Goal: Information Seeking & Learning: Learn about a topic

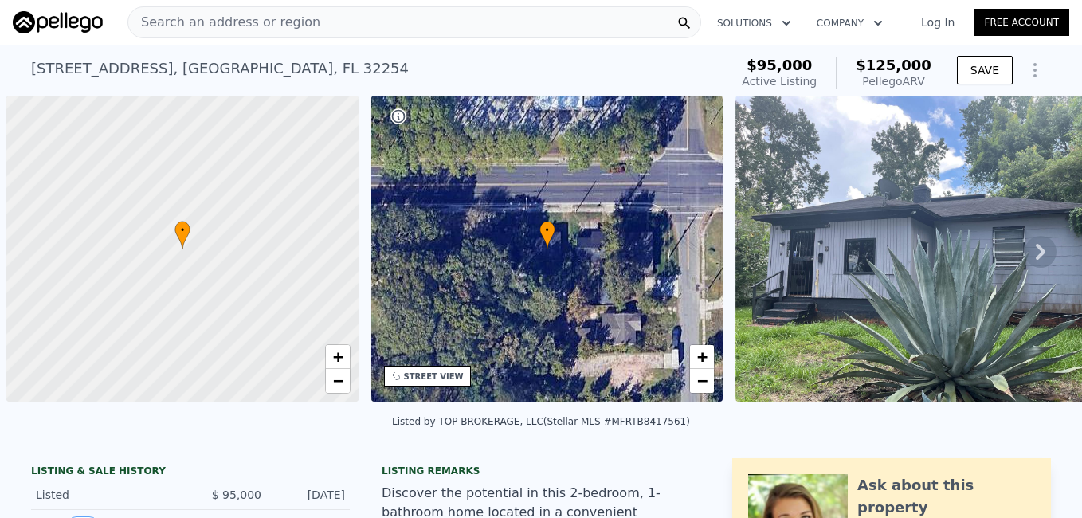
scroll to position [0, 6]
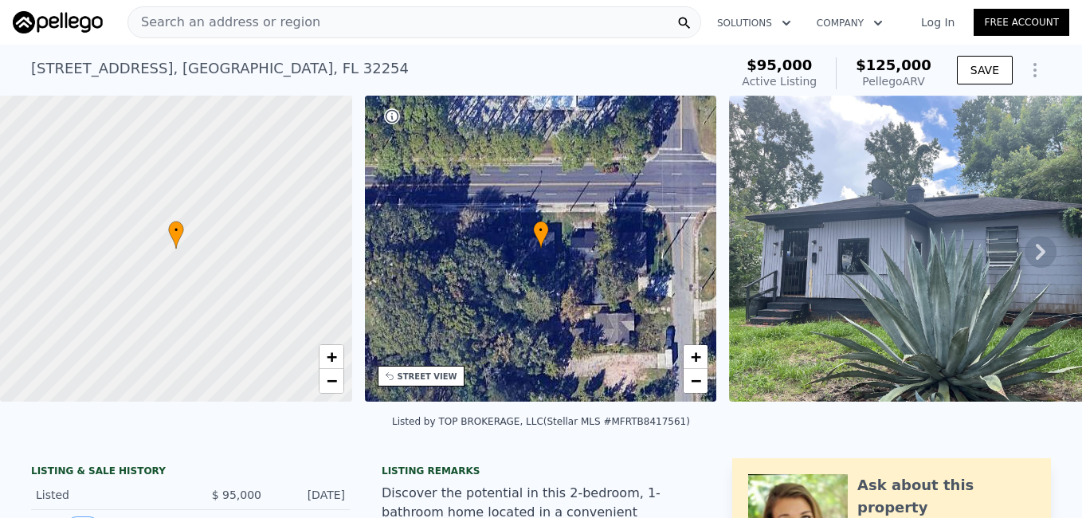
click at [940, 25] on link "Log In" at bounding box center [938, 22] width 72 height 16
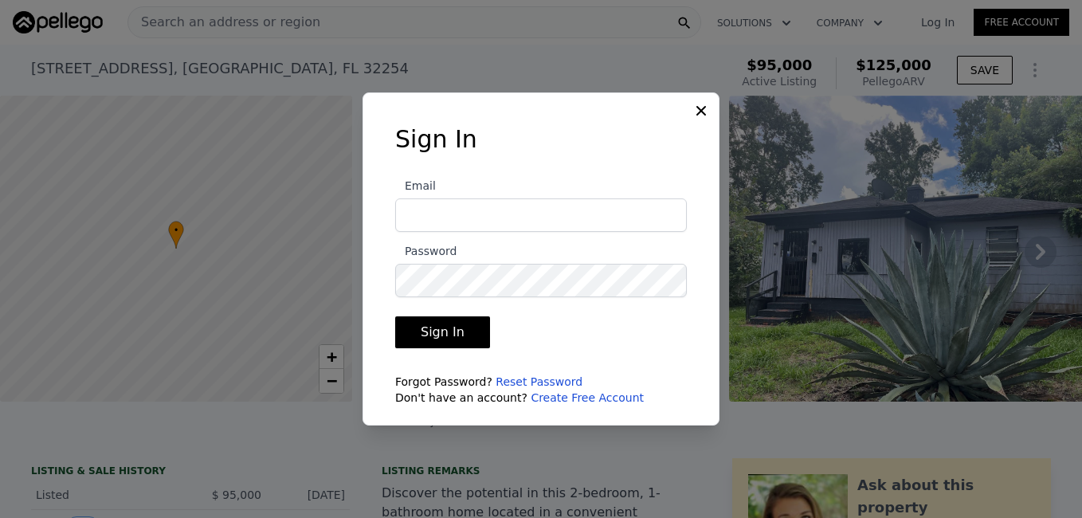
type input "[EMAIL_ADDRESS][DOMAIN_NAME]"
click at [449, 333] on button "Sign In" at bounding box center [442, 332] width 95 height 32
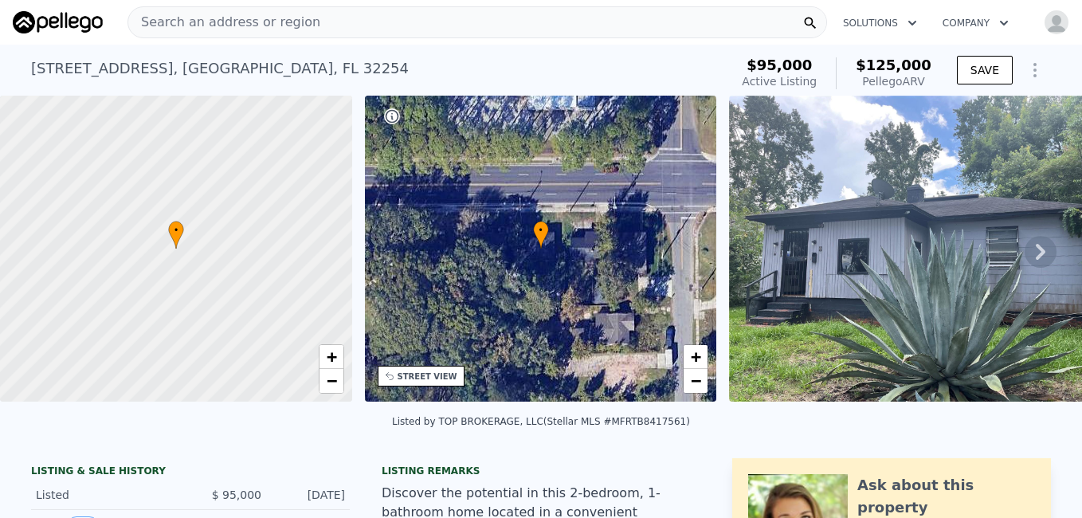
click at [282, 22] on span "Search an address or region" at bounding box center [224, 22] width 192 height 19
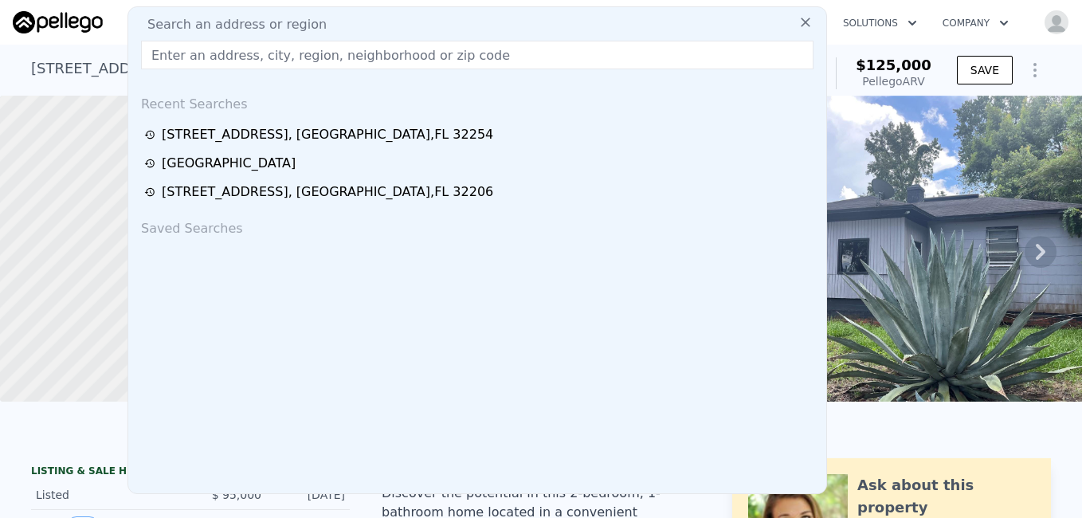
type input "[STREET_ADDRESS][PERSON_NAME]"
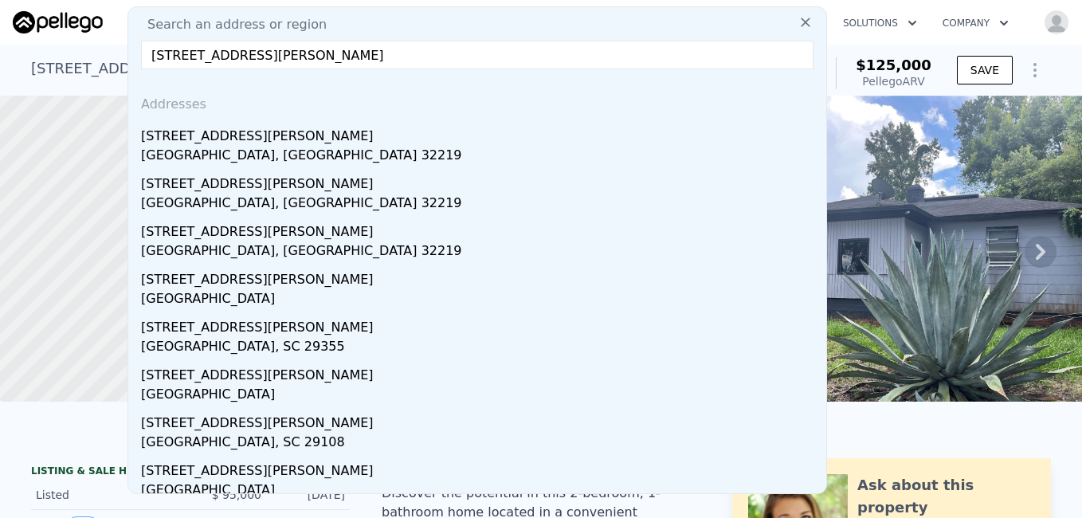
click at [208, 150] on div "[GEOGRAPHIC_DATA], [GEOGRAPHIC_DATA] 32219" at bounding box center [480, 157] width 679 height 22
click at [208, 150] on div at bounding box center [176, 248] width 422 height 367
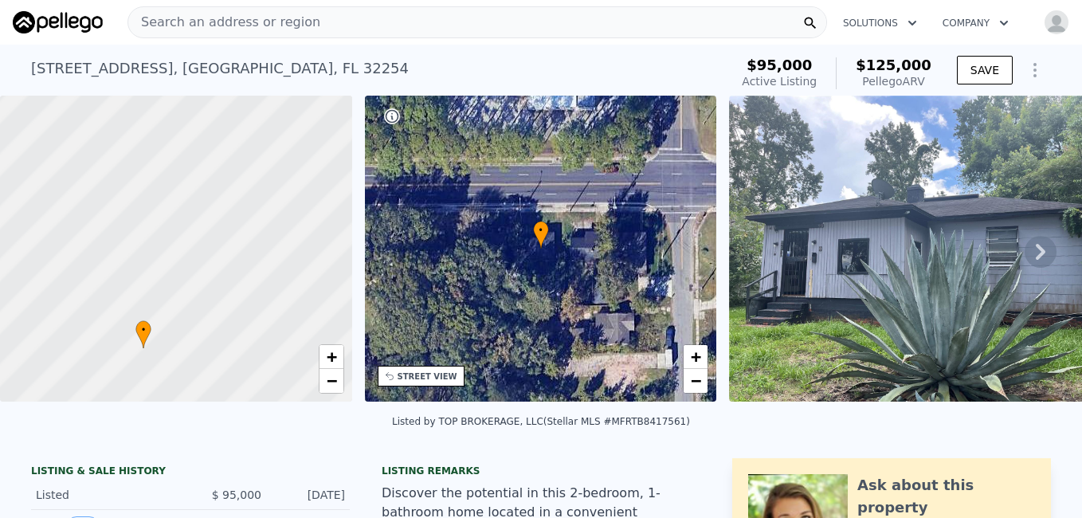
click at [181, 143] on div at bounding box center [176, 248] width 422 height 367
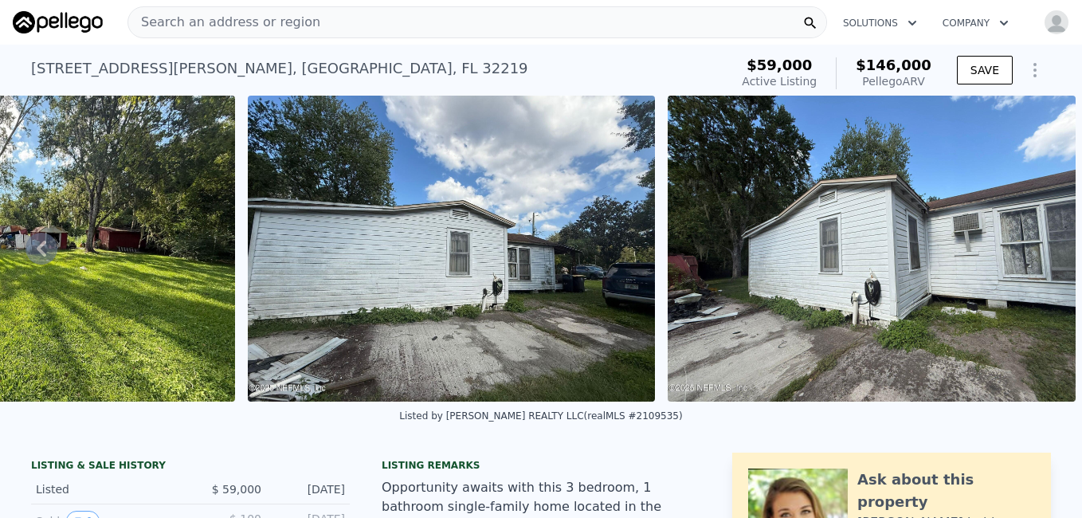
click at [519, 21] on div "Search an address or region" at bounding box center [477, 22] width 700 height 32
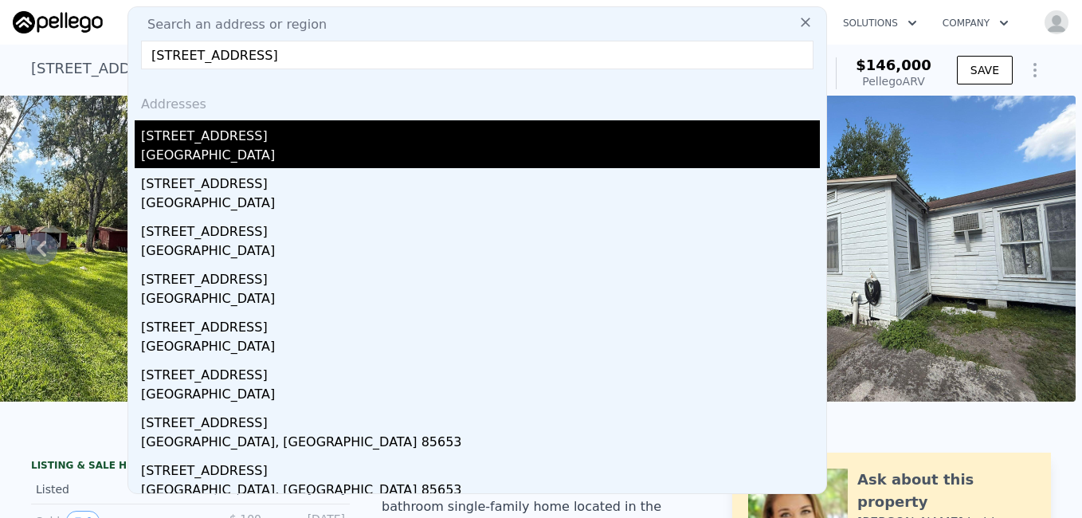
type input "[STREET_ADDRESS]"
click at [213, 143] on div "[STREET_ADDRESS]" at bounding box center [480, 132] width 679 height 25
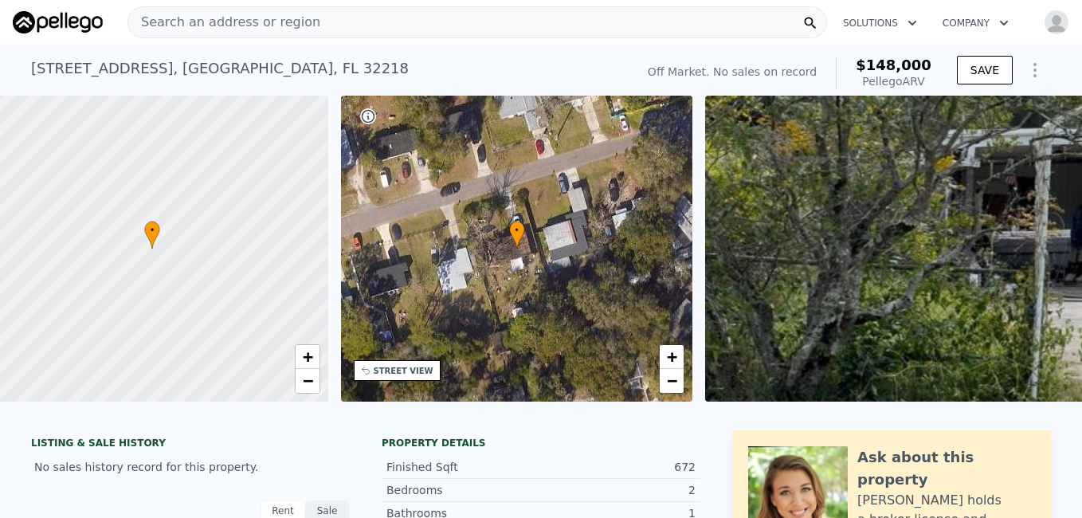
scroll to position [0, 371]
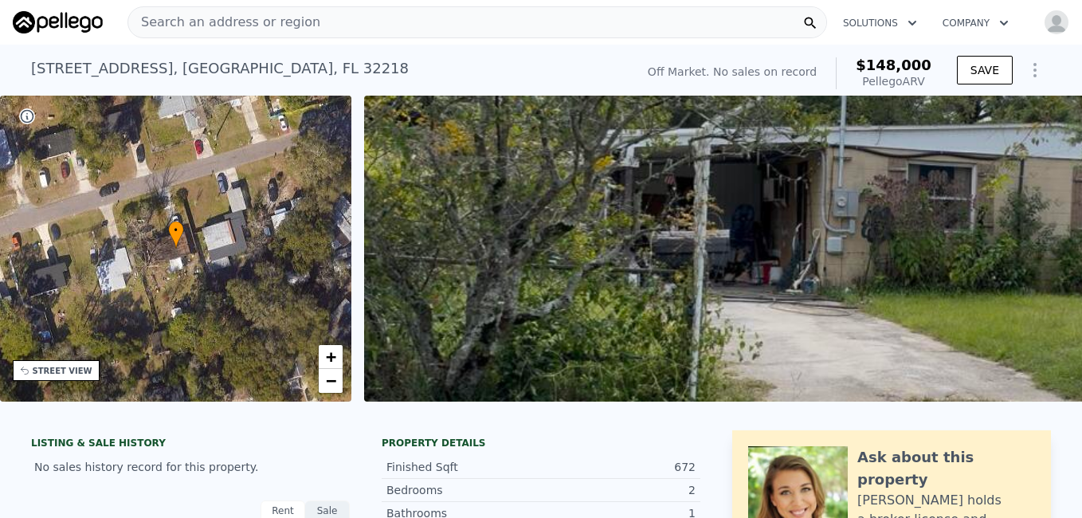
click at [319, 22] on div "Search an address or region" at bounding box center [477, 22] width 700 height 32
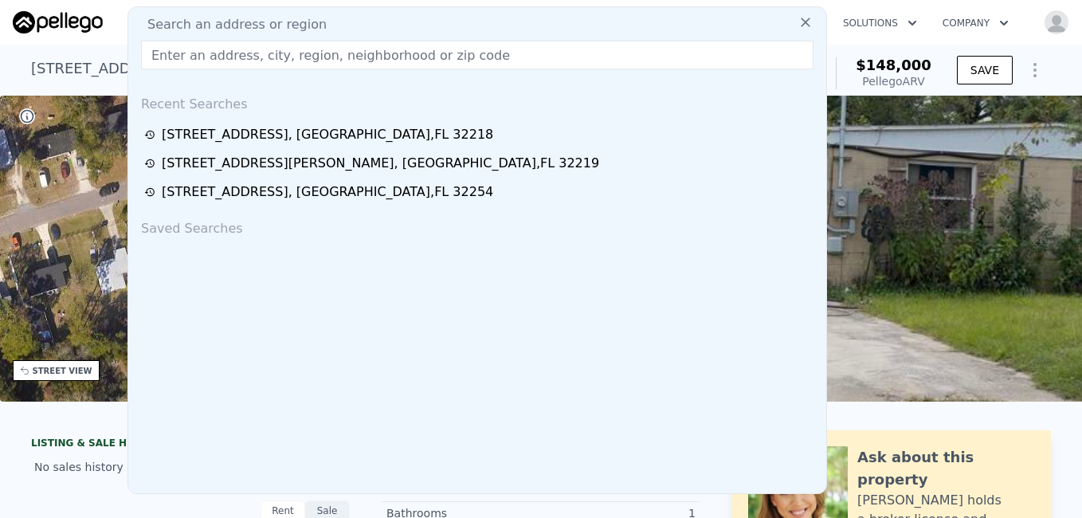
type input "[STREET_ADDRESS]"
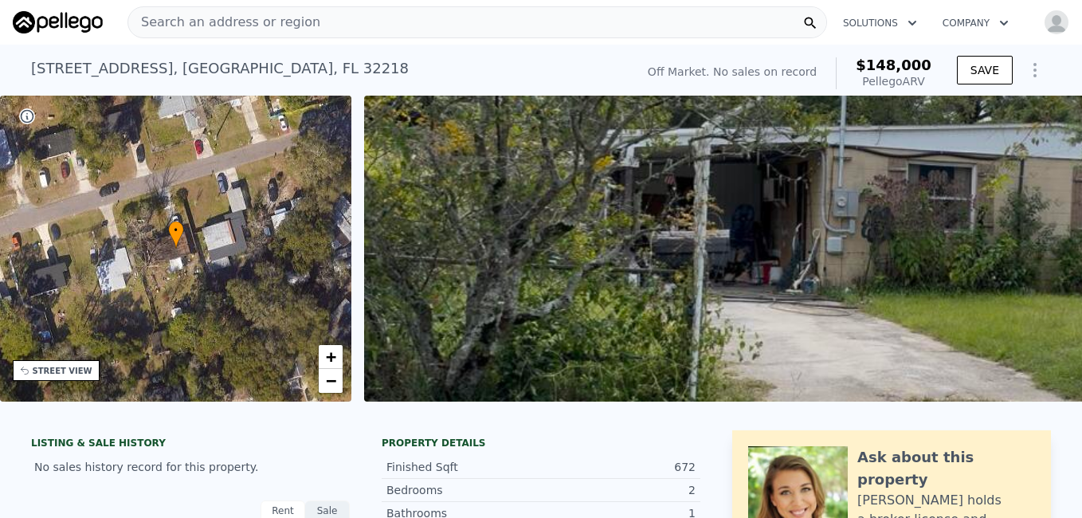
click at [322, 28] on div "Search an address or region" at bounding box center [477, 22] width 700 height 32
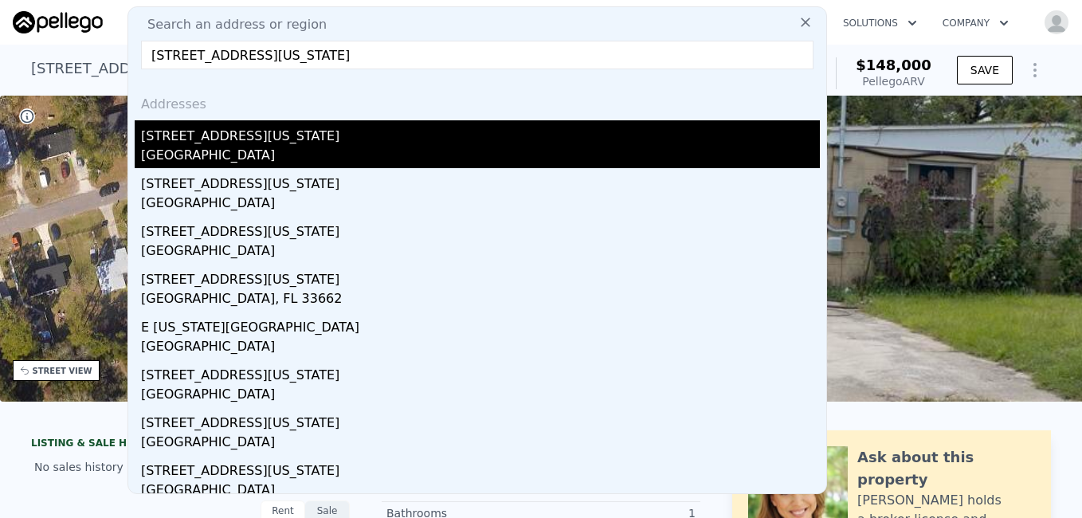
type input "[STREET_ADDRESS][US_STATE]"
click at [214, 141] on div "[STREET_ADDRESS][US_STATE]" at bounding box center [480, 132] width 679 height 25
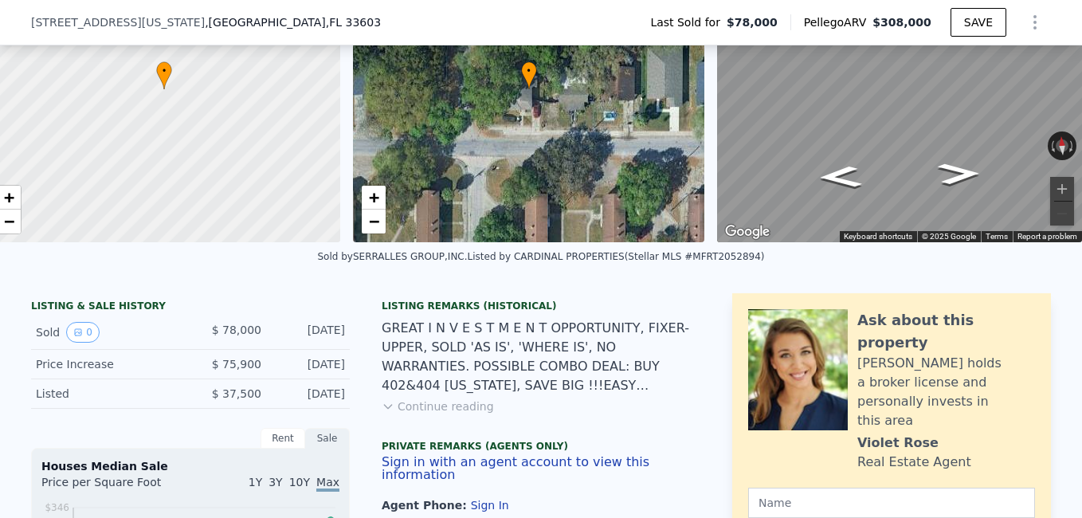
scroll to position [186, 0]
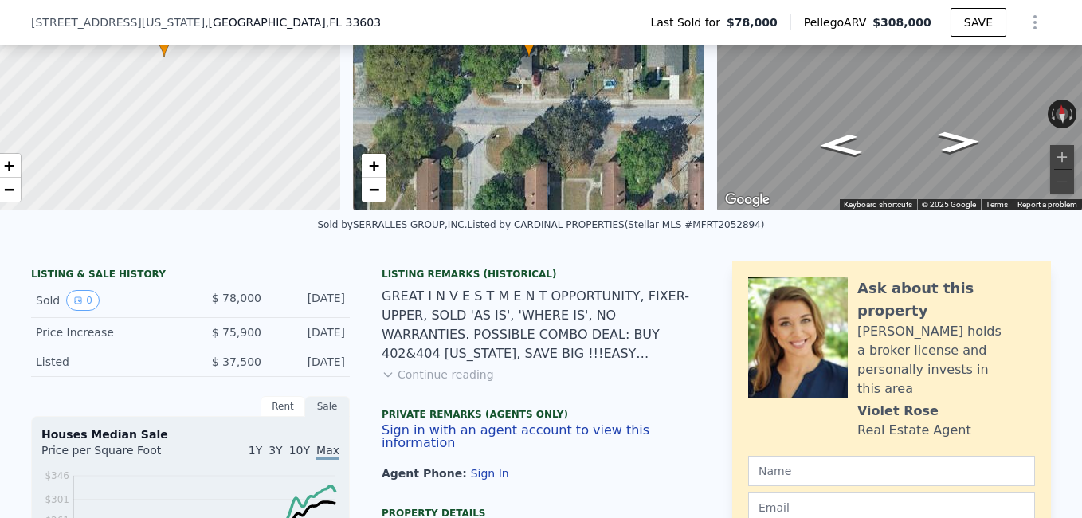
click at [440, 382] on button "Continue reading" at bounding box center [438, 374] width 112 height 16
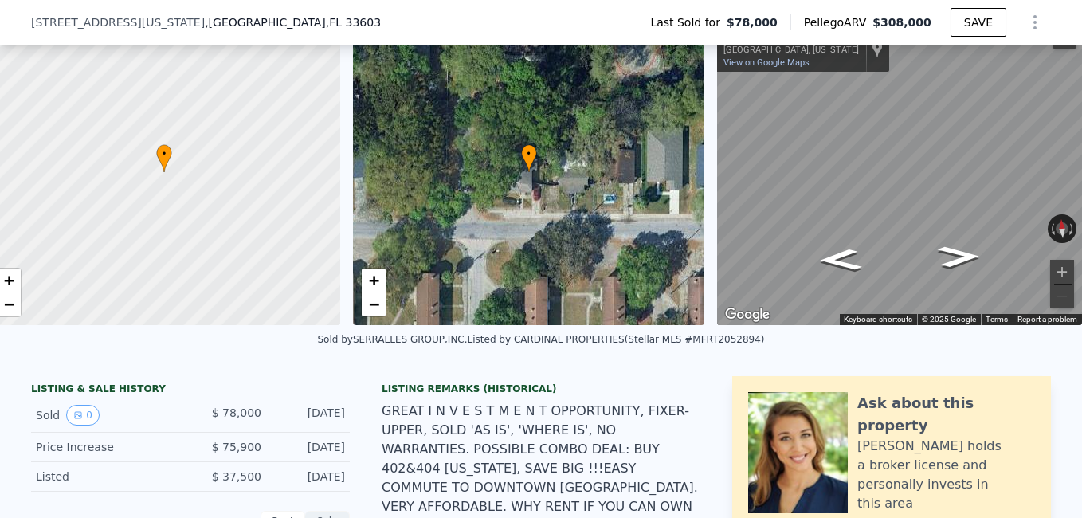
scroll to position [223, 0]
